Goal: Find specific page/section: Find specific page/section

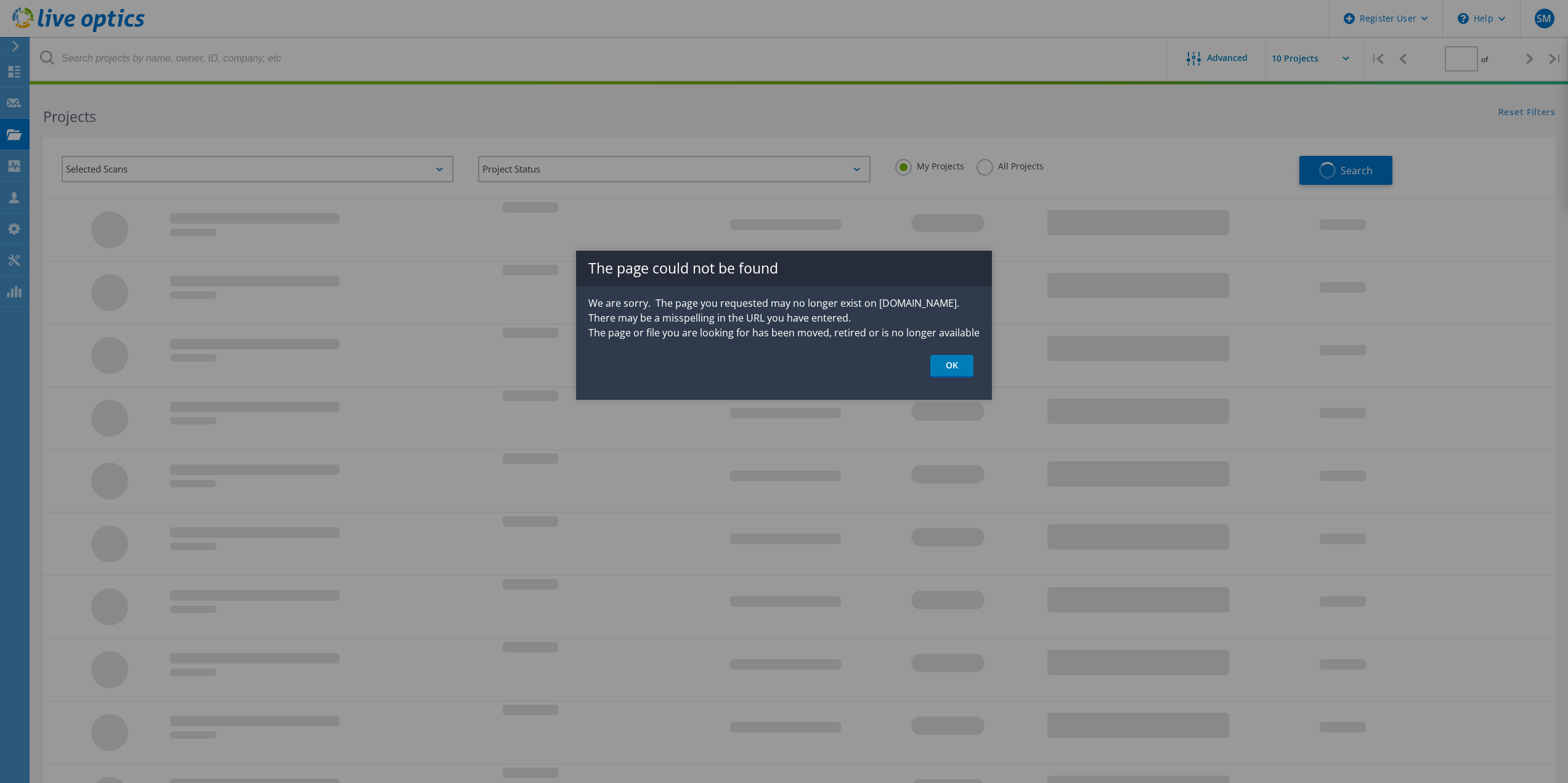
type input "1"
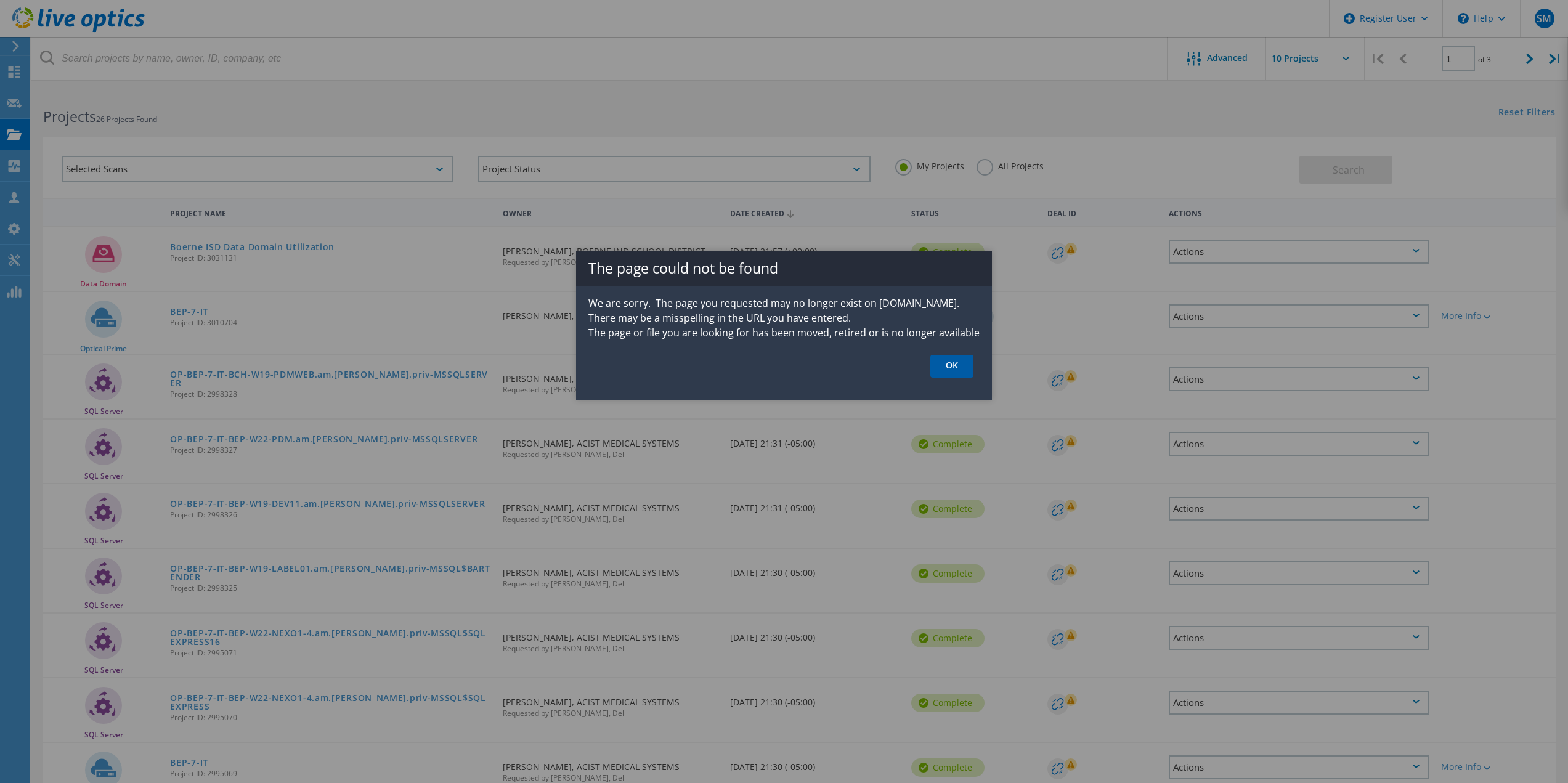
click at [958, 373] on link "OK" at bounding box center [952, 366] width 43 height 23
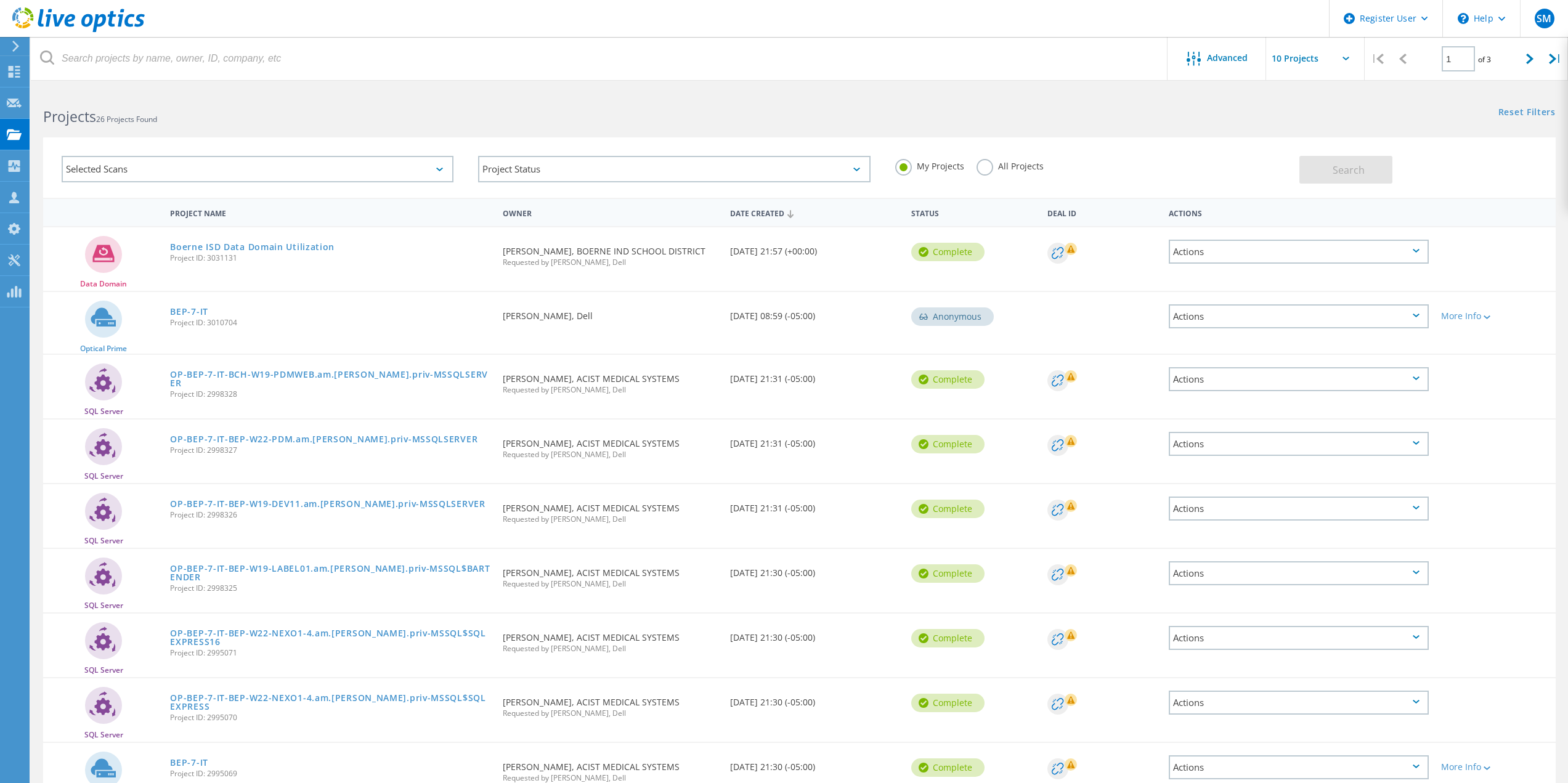
click at [101, 17] on use at bounding box center [79, 19] width 133 height 24
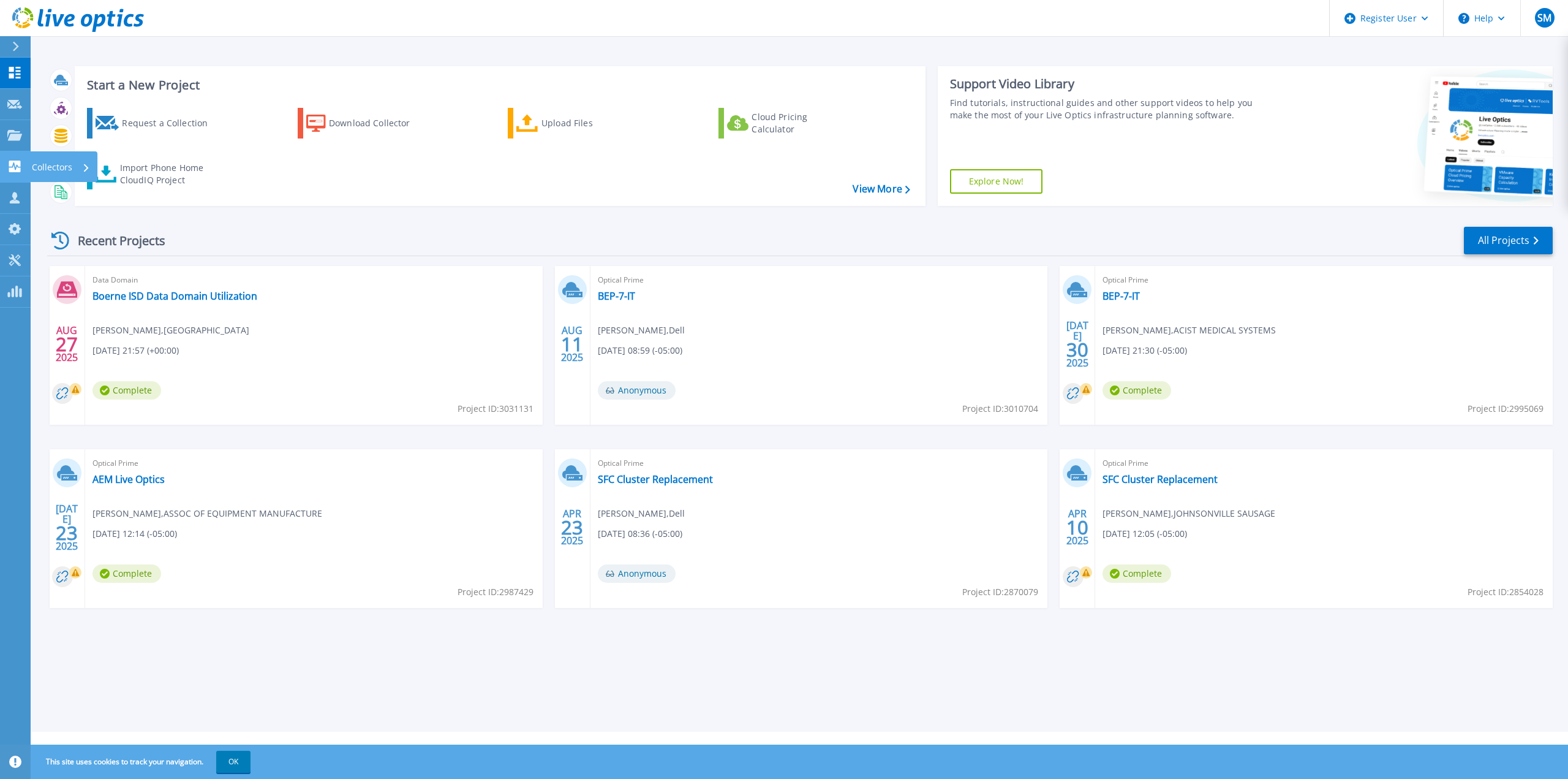
click at [19, 165] on icon at bounding box center [15, 166] width 12 height 12
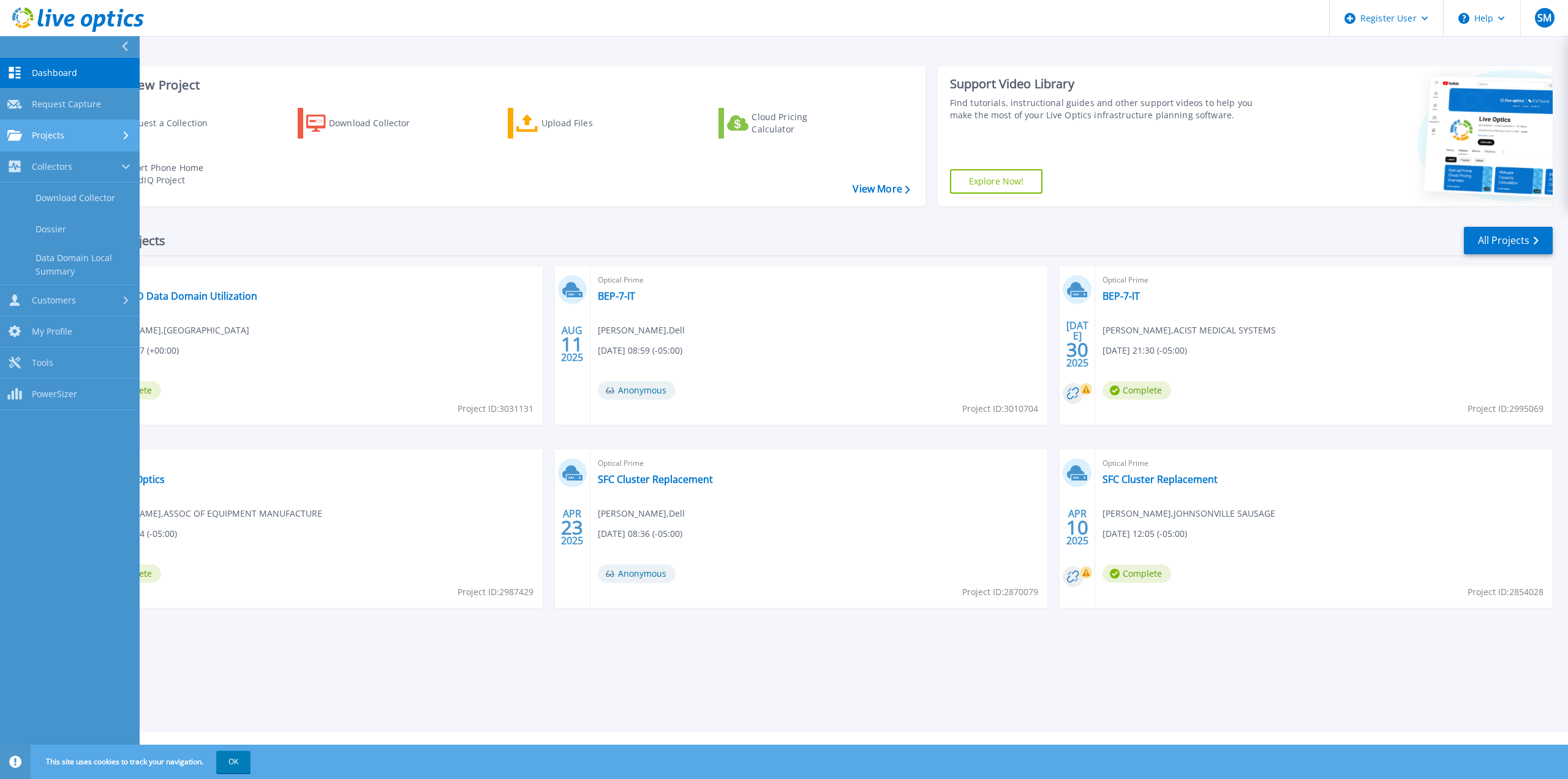
click at [33, 141] on link "Projects Projects" at bounding box center [70, 135] width 140 height 31
click at [54, 171] on link "Search Projects" at bounding box center [70, 167] width 140 height 31
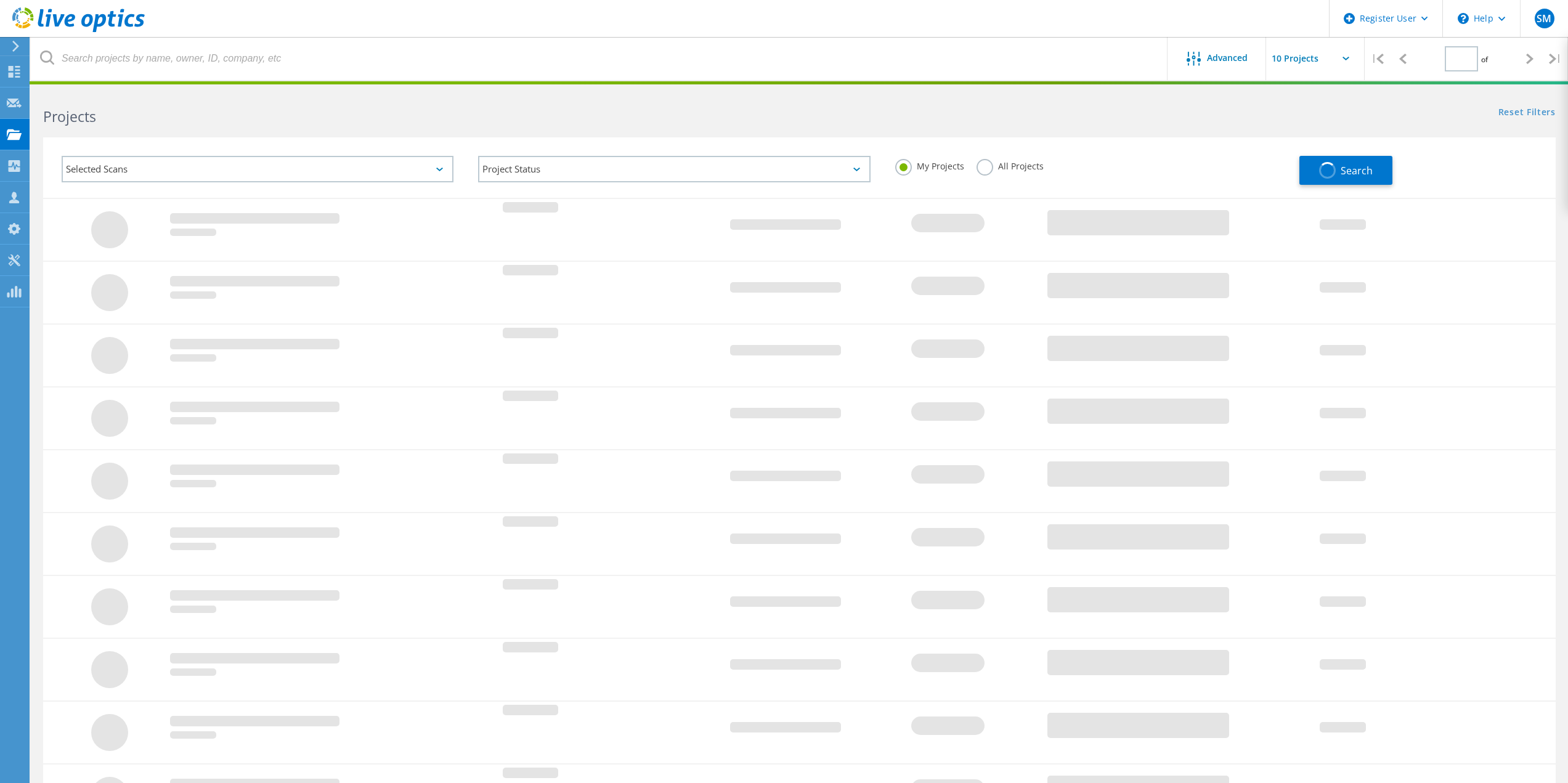
type input "1"
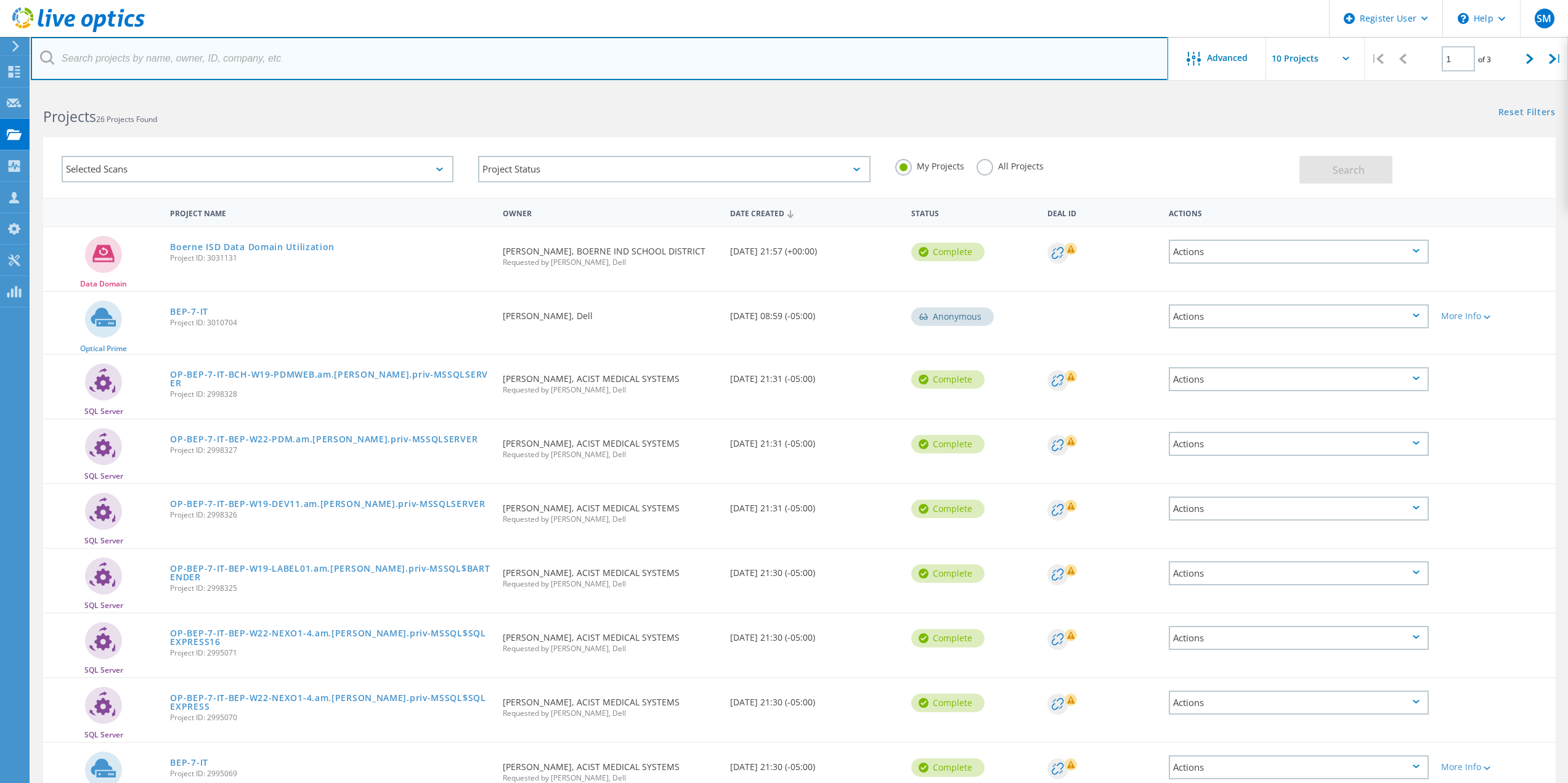
click at [103, 45] on input "text" at bounding box center [599, 58] width 1137 height 43
click at [288, 62] on input "text" at bounding box center [599, 58] width 1137 height 43
paste input "Scott LeBlanc <scott.leblanc@jeffersoncountytx.gov>"
drag, startPoint x: 133, startPoint y: 56, endPoint x: 52, endPoint y: 40, distance: 82.6
click at [52, 40] on input "Scott LeBlanc <scott.leblanc@jeffersoncountytx.gov>" at bounding box center [599, 58] width 1137 height 43
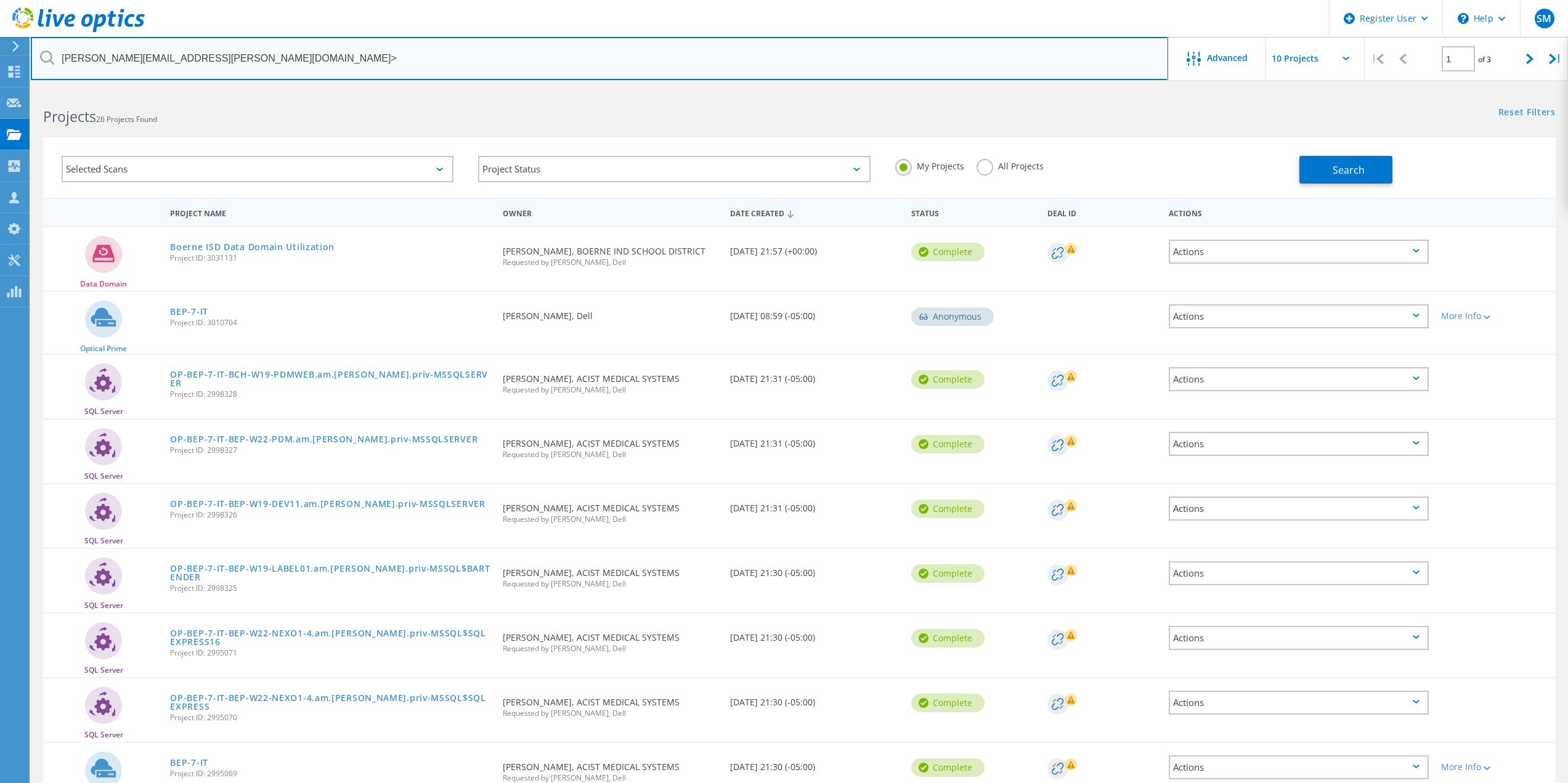
click at [310, 55] on input "scott.leblanc@jeffersoncountytx.gov>" at bounding box center [599, 58] width 1137 height 43
type input "scott.leblanc@jeffersoncountytx.gov"
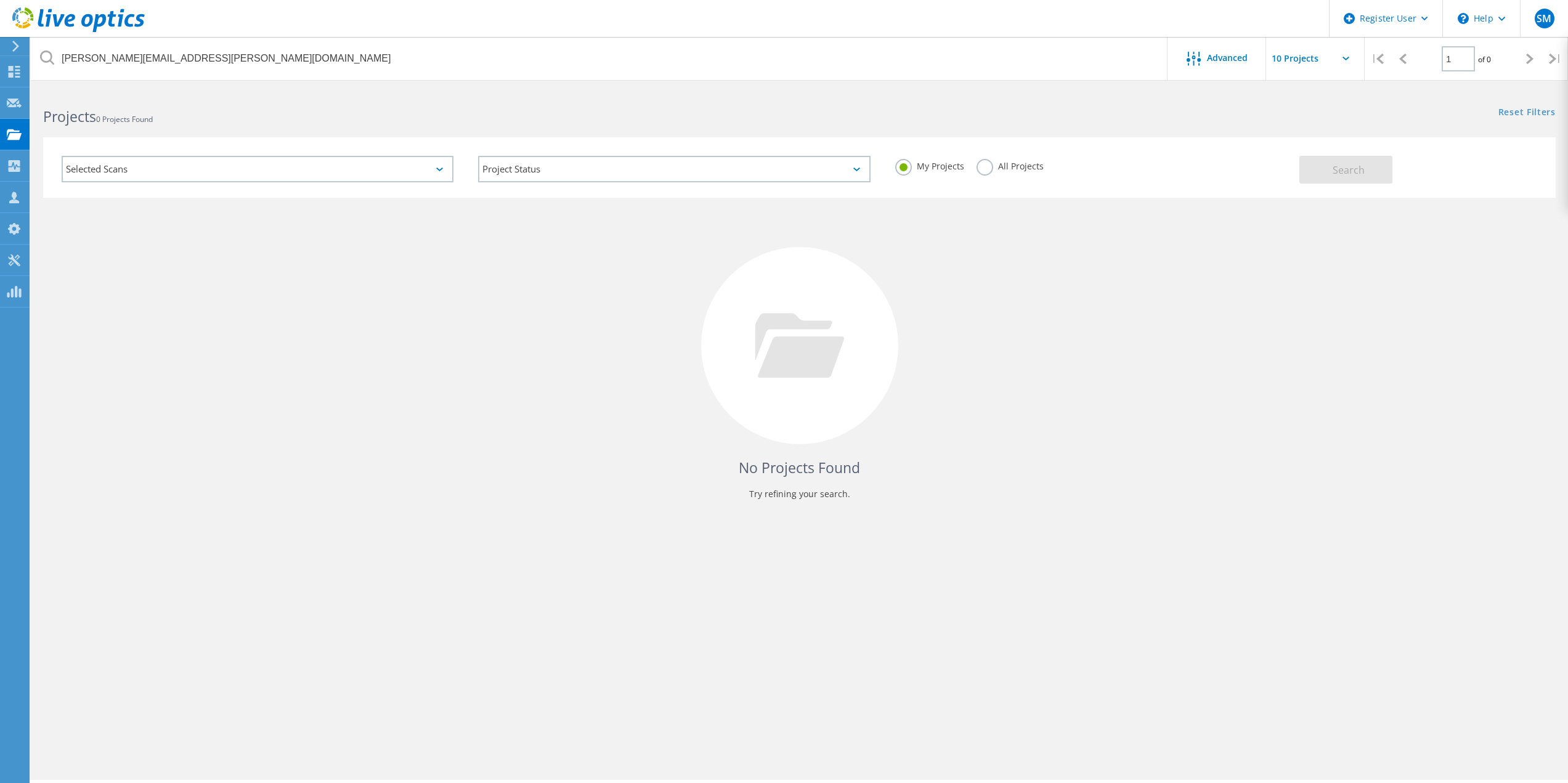
click at [989, 171] on label "All Projects" at bounding box center [1010, 165] width 67 height 12
click at [0, 0] on input "All Projects" at bounding box center [0, 0] width 0 height 0
click at [1359, 178] on button "Search" at bounding box center [1346, 170] width 93 height 28
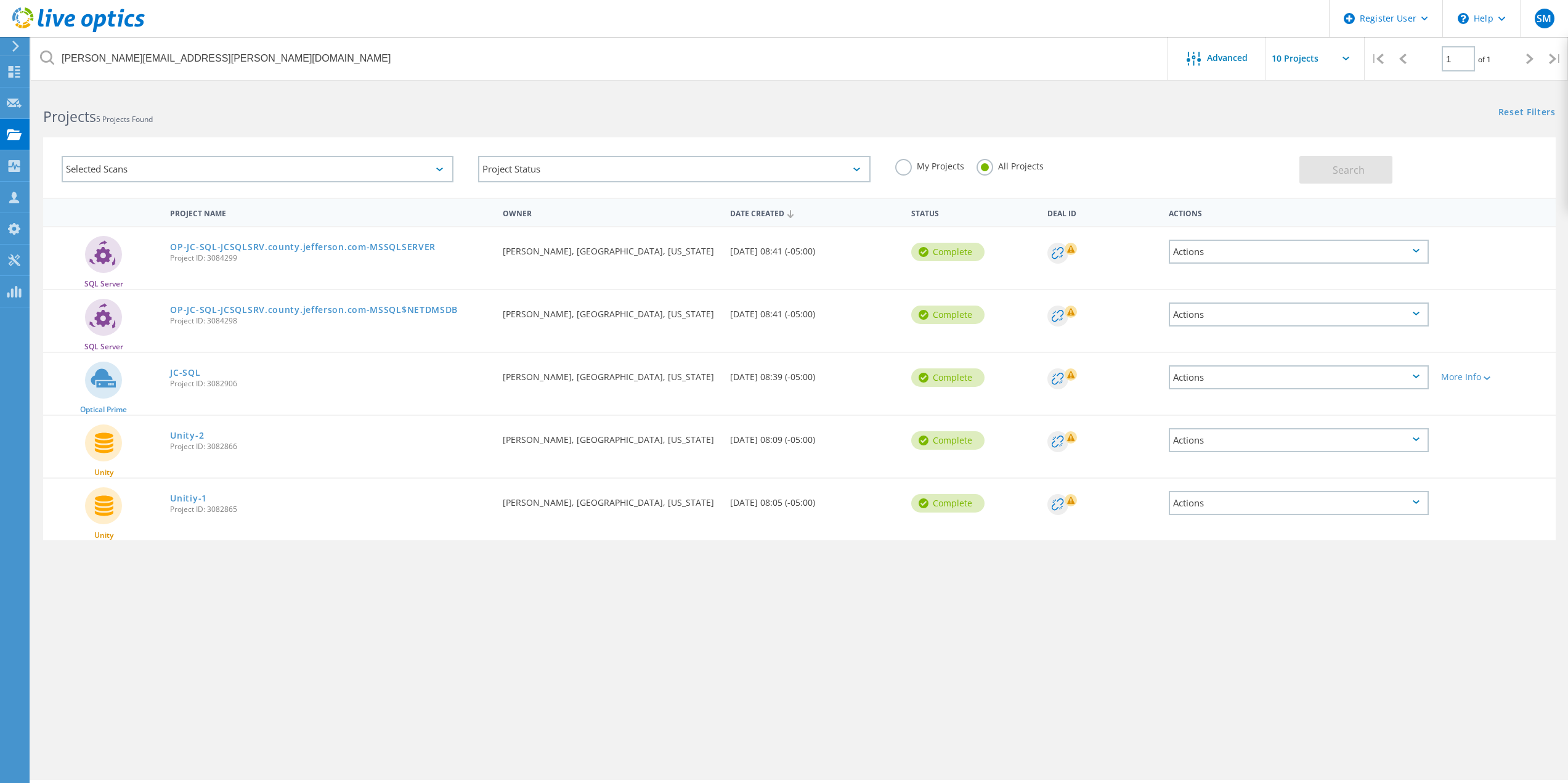
click at [1205, 243] on div "Actions" at bounding box center [1299, 252] width 260 height 24
click at [1171, 146] on div "My Projects All Projects" at bounding box center [1092, 166] width 417 height 46
drag, startPoint x: 331, startPoint y: 312, endPoint x: 322, endPoint y: 321, distance: 12.7
drag, startPoint x: 322, startPoint y: 321, endPoint x: 325, endPoint y: 313, distance: 8.5
click at [266, 590] on div "scott.leblanc@jeffersoncountytx.gov Advanced | 1 of 1 | Email Address Project N…" at bounding box center [799, 434] width 1538 height 690
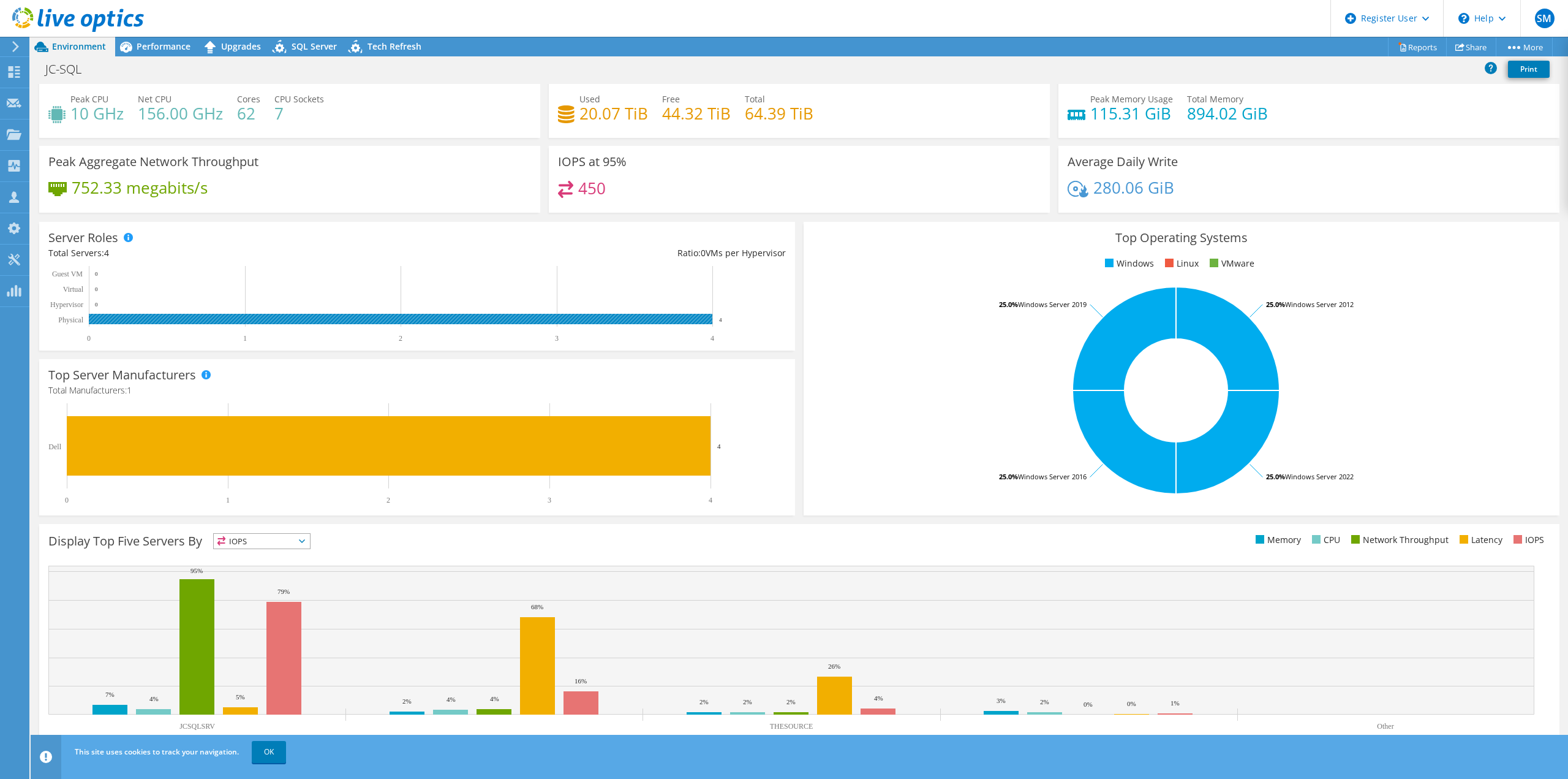
scroll to position [40, 0]
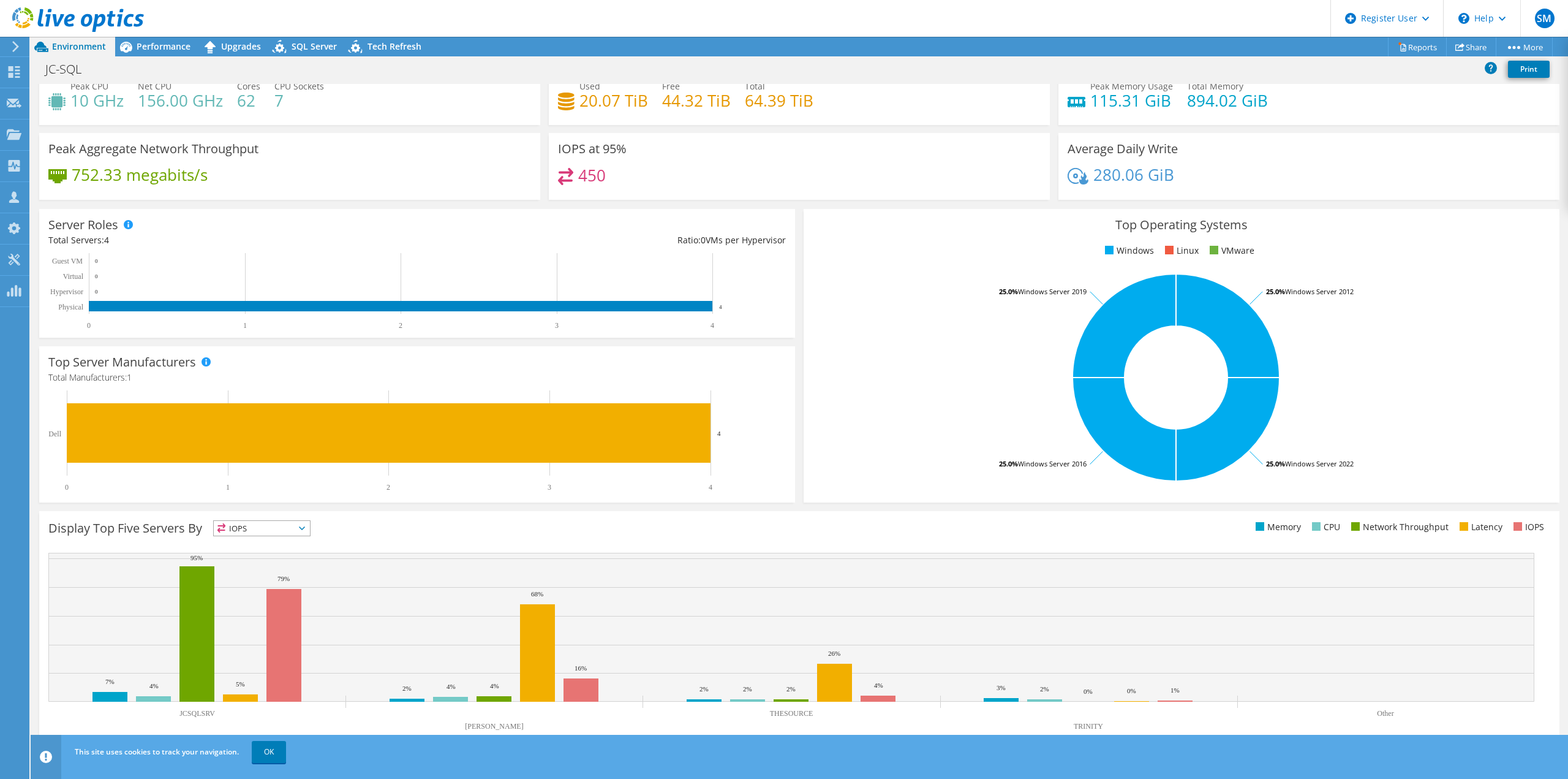
click at [299, 532] on span "IOPS" at bounding box center [261, 529] width 96 height 15
click at [374, 544] on div "Display Top Five Servers By IOPS IOPS" at bounding box center [800, 630] width 1520 height 239
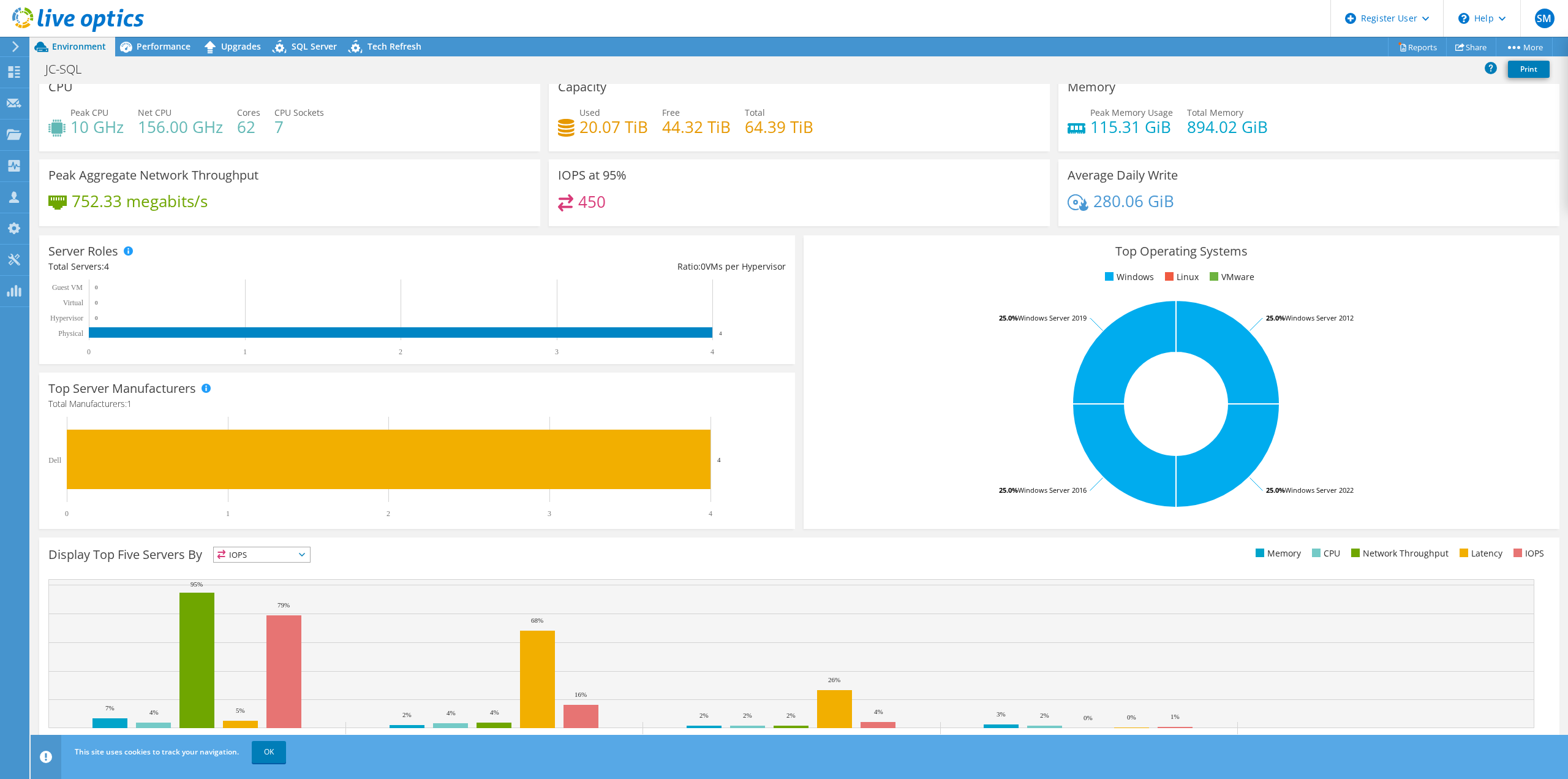
scroll to position [0, 0]
